Goal: Contribute content: Add original content to the website for others to see

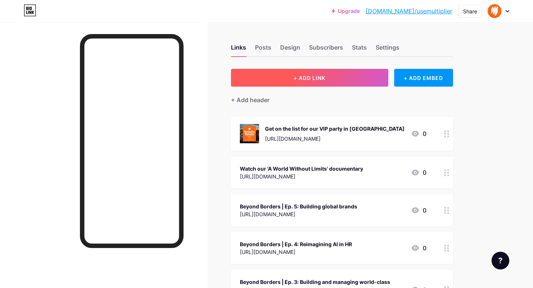
click at [358, 81] on button "+ ADD LINK" at bounding box center [309, 78] width 157 height 18
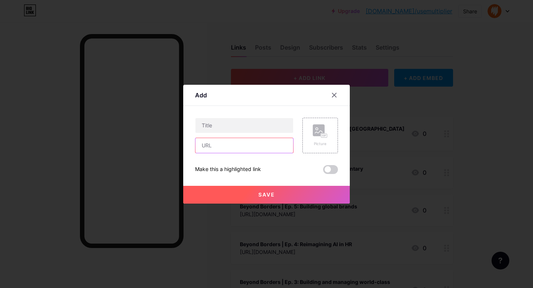
click at [254, 147] on input "text" at bounding box center [244, 145] width 98 height 15
paste input "[URL][DOMAIN_NAME]"
type input "[URL][DOMAIN_NAME]"
click at [267, 117] on div "Content YouTube Play YouTube video without leaving your page. ADD Vimeo Play Vi…" at bounding box center [266, 140] width 143 height 68
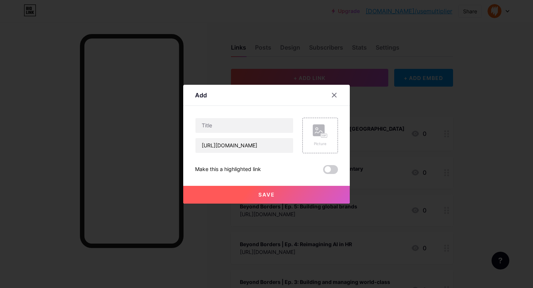
scroll to position [0, 0]
click at [262, 124] on input "text" at bounding box center [244, 125] width 98 height 15
click at [264, 124] on input "Beyond Borders | Ep 6: How" at bounding box center [244, 125] width 98 height 15
paste input "global hiring is fixing the talent crisis"
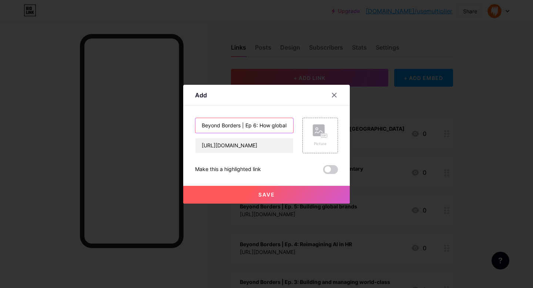
scroll to position [0, 74]
type input "Beyond Borders | Ep 6: How global hiring is fixing the talent crisis"
click at [260, 194] on span "Save" at bounding box center [266, 194] width 17 height 6
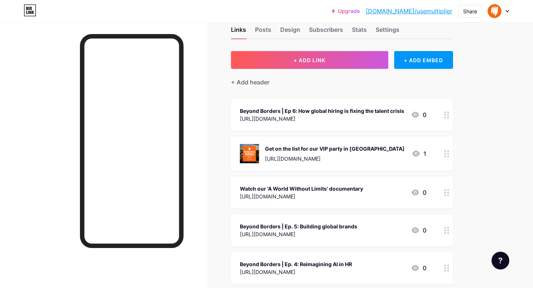
scroll to position [19, 0]
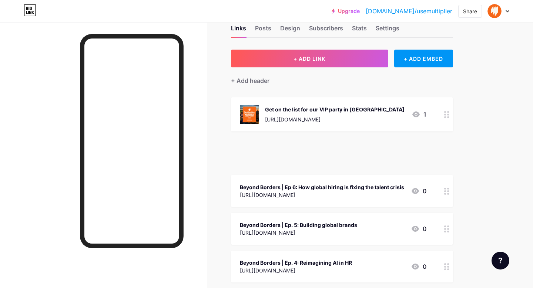
drag, startPoint x: 443, startPoint y: 188, endPoint x: 442, endPoint y: 183, distance: 4.9
